Goal: Task Accomplishment & Management: Manage account settings

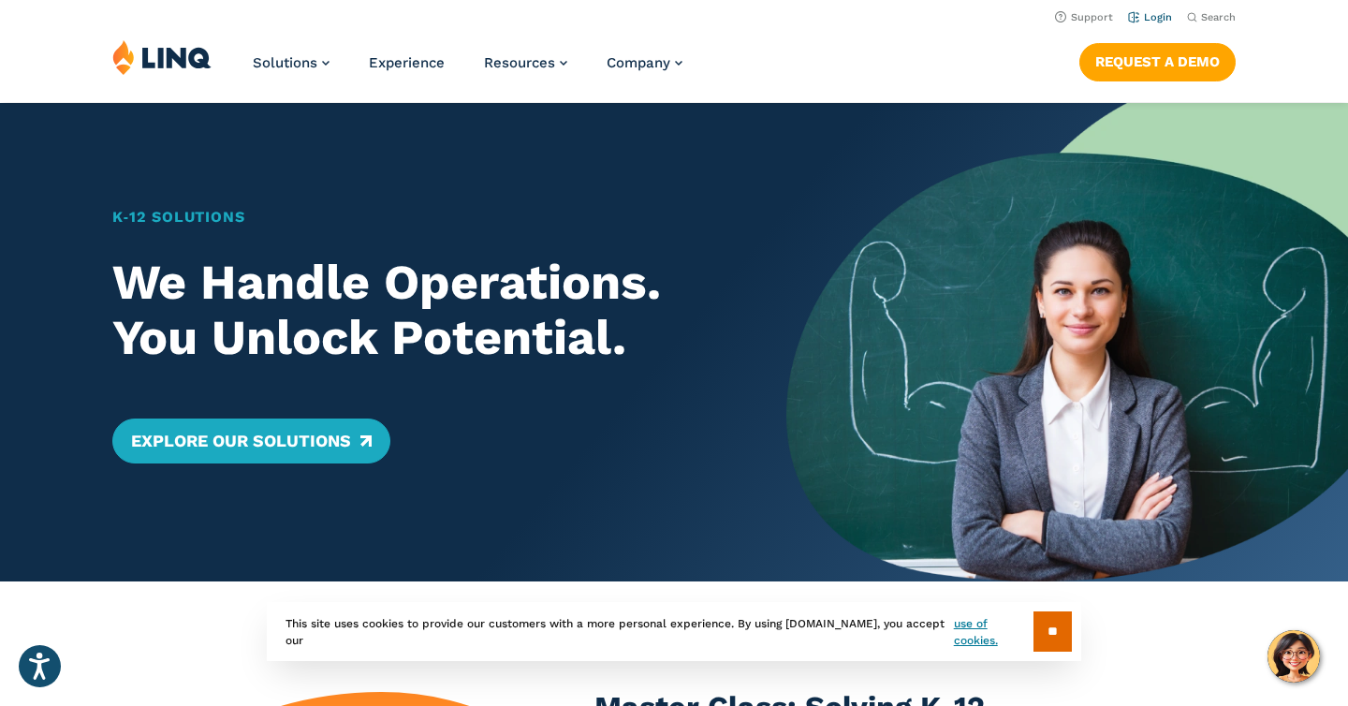
click at [1153, 12] on link "Login" at bounding box center [1150, 17] width 44 height 12
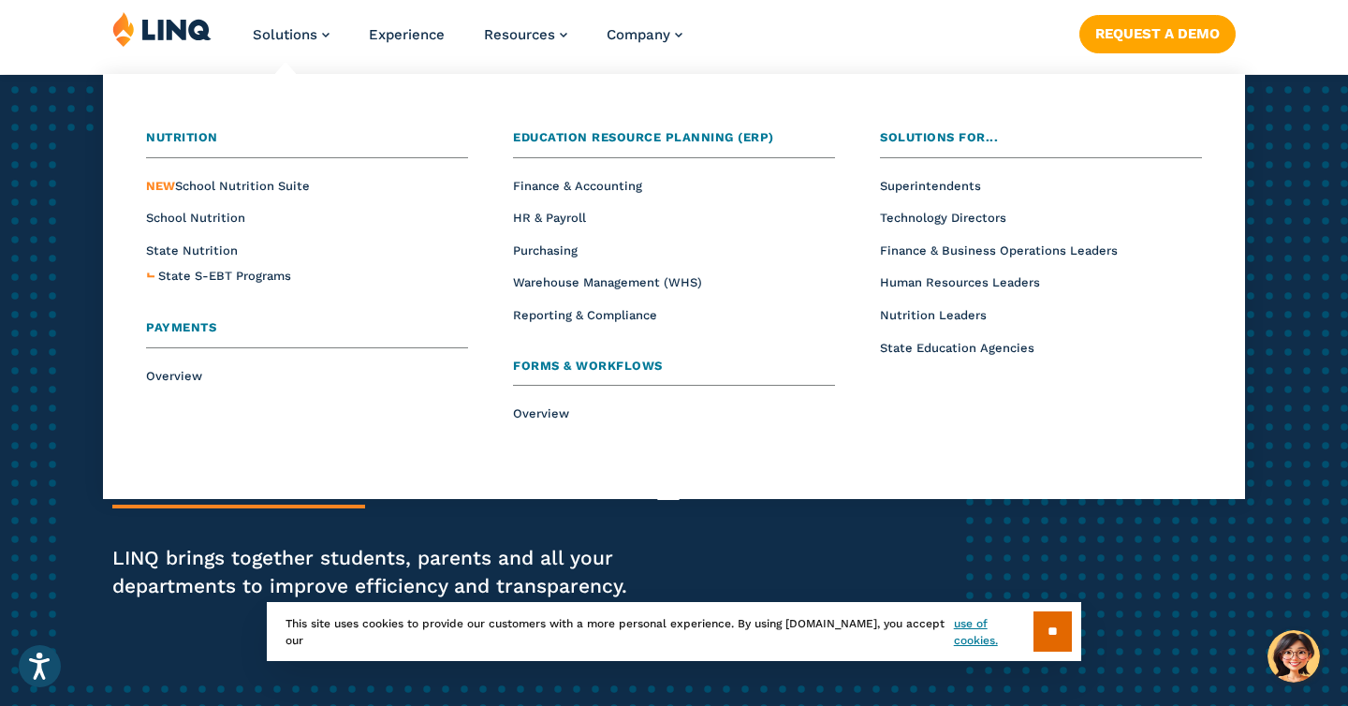
scroll to position [8, 0]
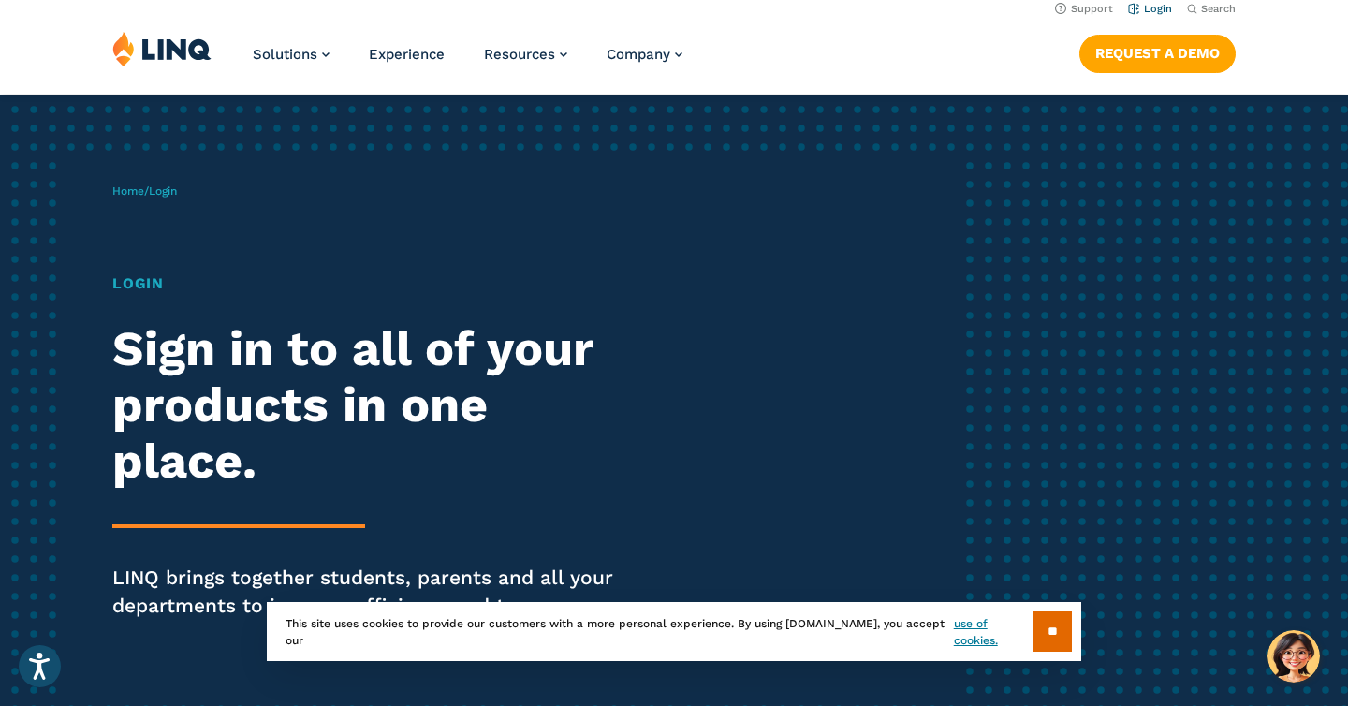
click at [1160, 11] on link "Login" at bounding box center [1150, 9] width 44 height 12
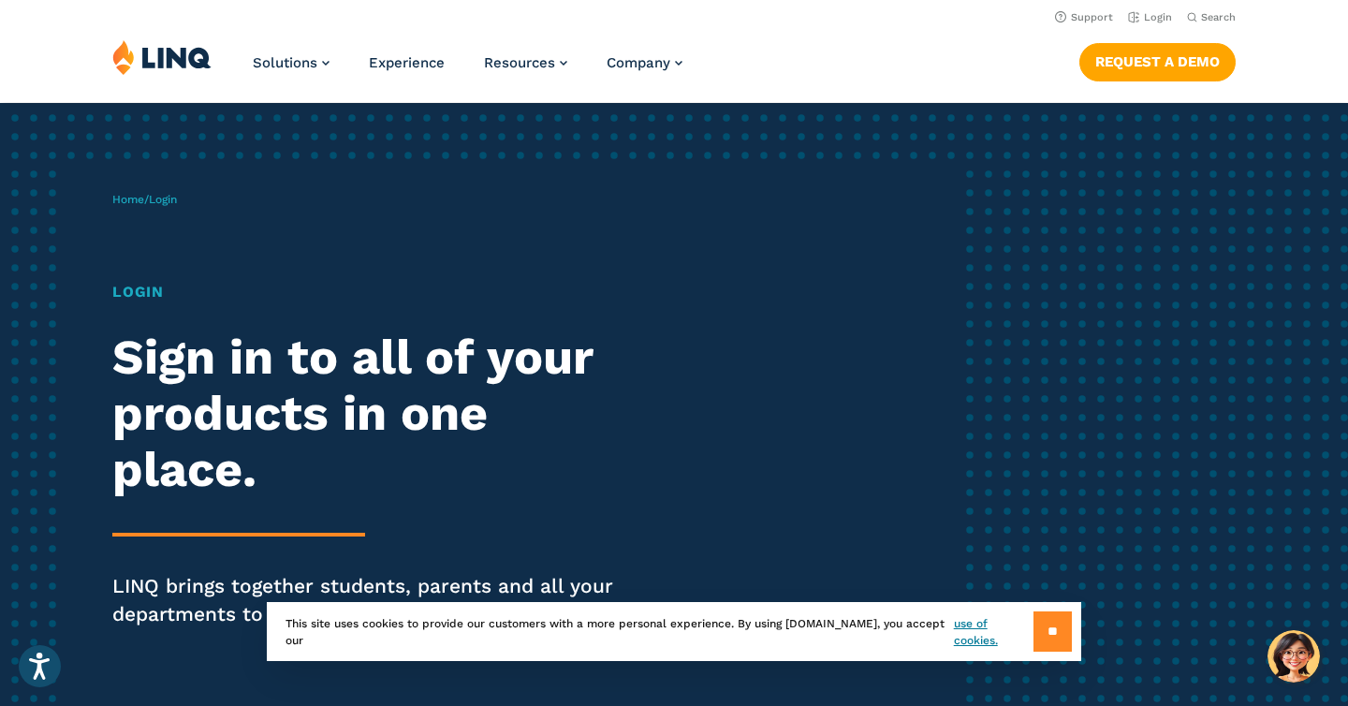
click at [1052, 619] on input "**" at bounding box center [1053, 631] width 38 height 40
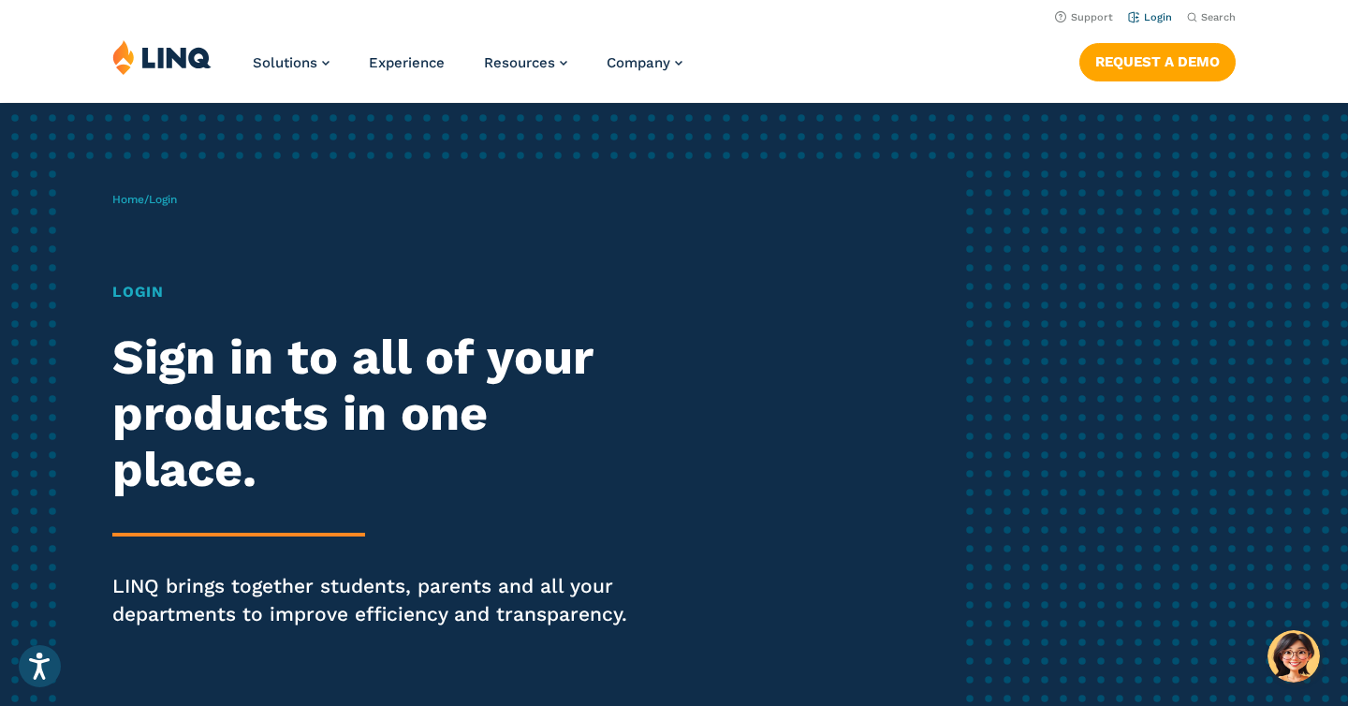
click at [1159, 17] on link "Login" at bounding box center [1150, 17] width 44 height 12
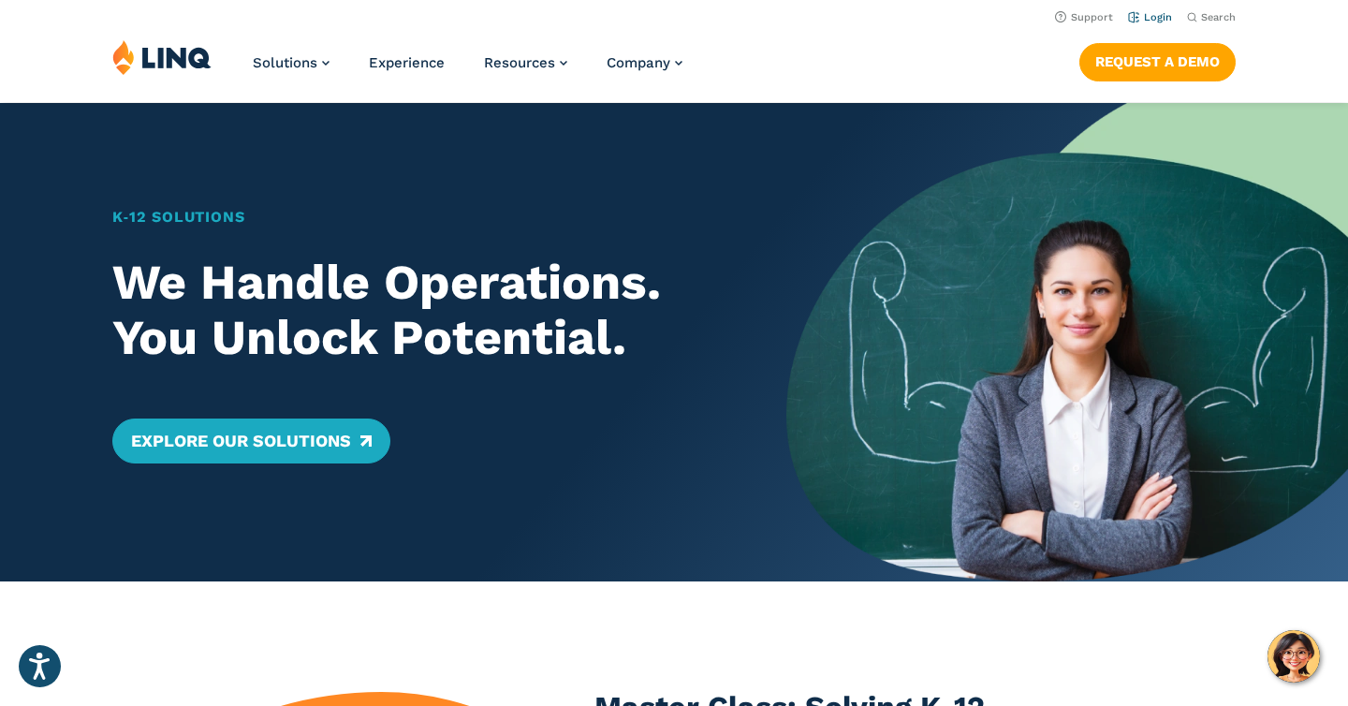
click at [1147, 22] on link "Login" at bounding box center [1150, 17] width 44 height 12
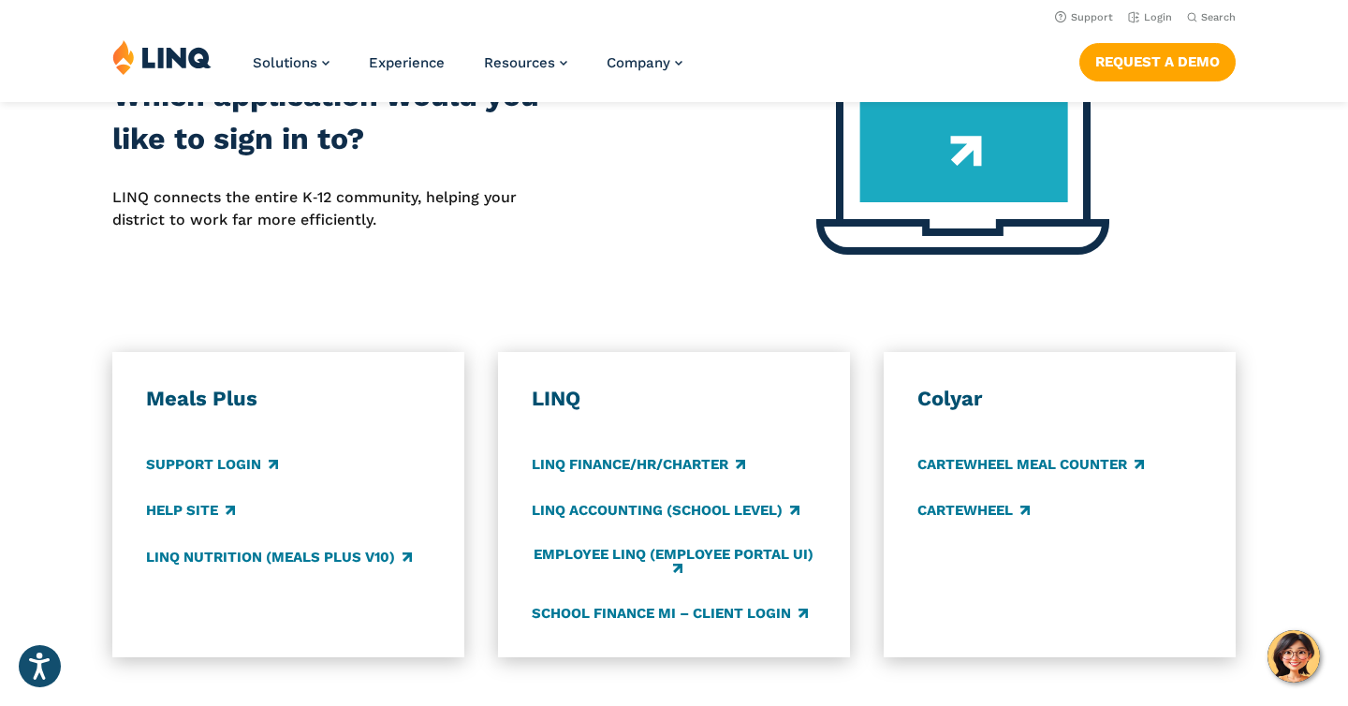
scroll to position [353, 0]
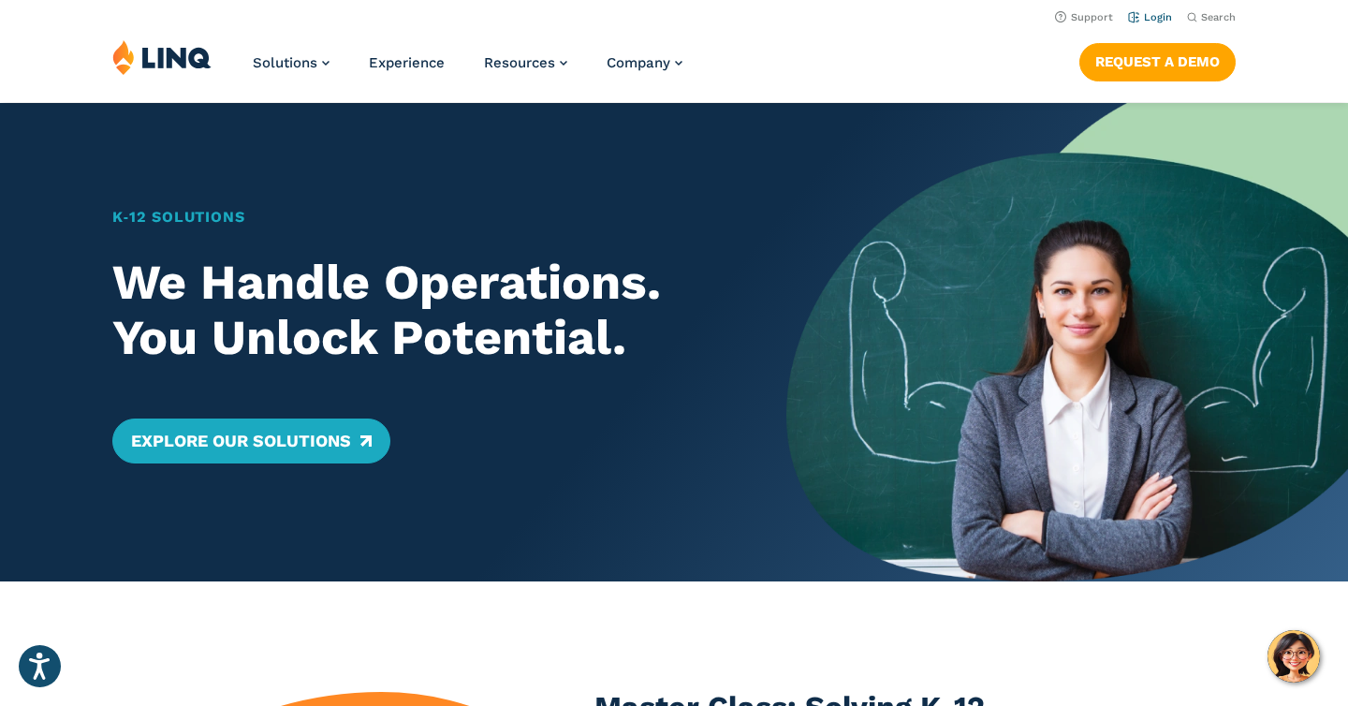
click at [1165, 15] on link "Login" at bounding box center [1150, 17] width 44 height 12
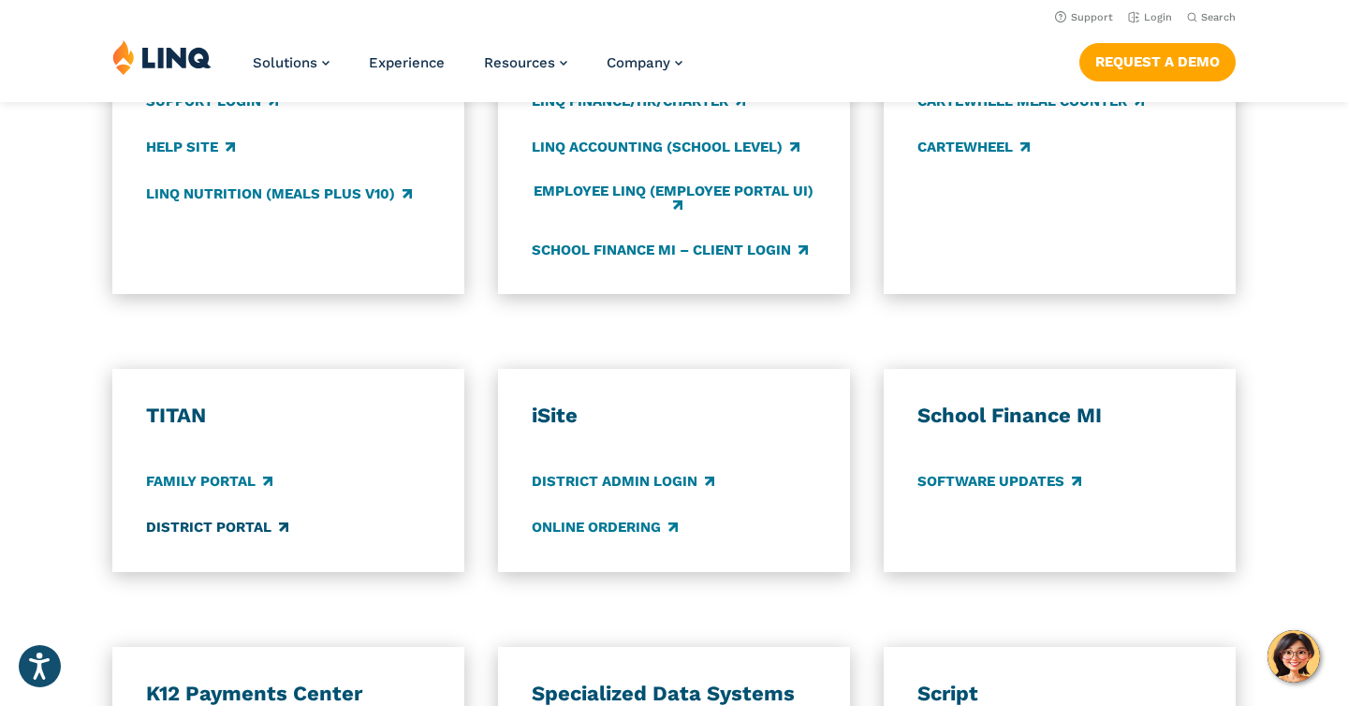
scroll to position [1186, 0]
